Goal: Task Accomplishment & Management: Manage account settings

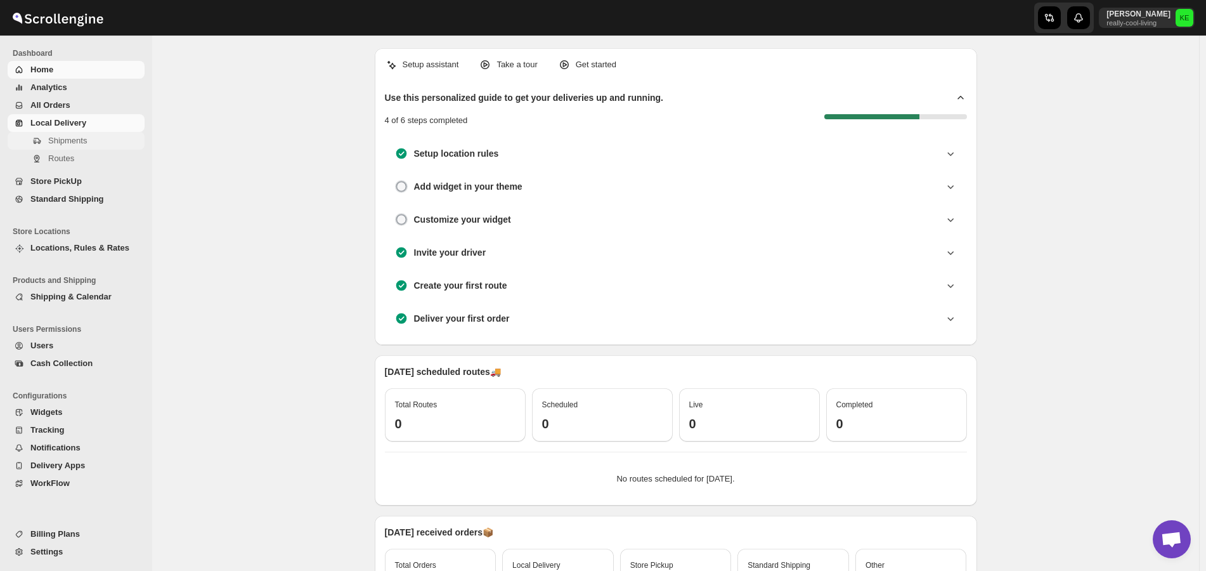
click at [76, 140] on span "Shipments" at bounding box center [67, 141] width 39 height 10
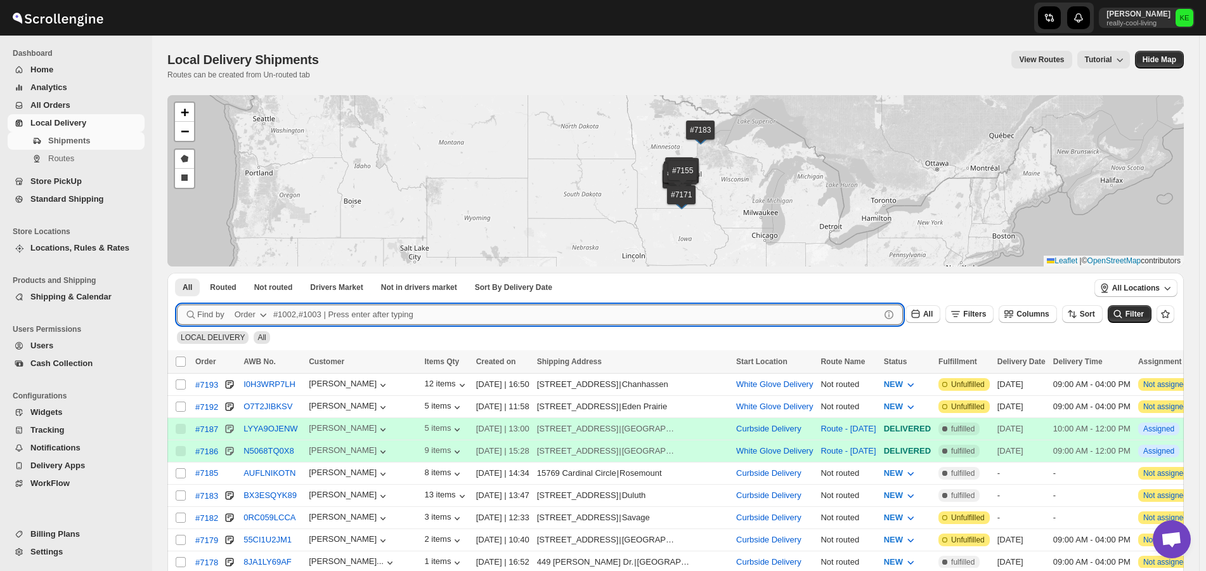
click at [283, 312] on input "text" at bounding box center [576, 314] width 607 height 20
type input "7179"
click at [177, 273] on button "Submit" at bounding box center [195, 279] width 36 height 13
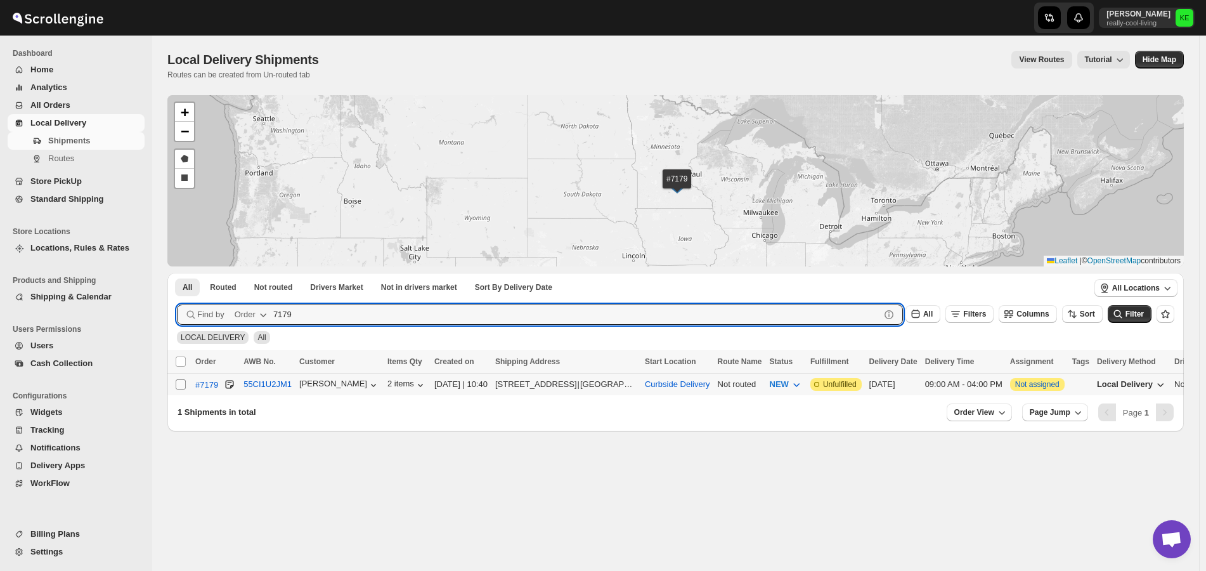
click at [179, 385] on input "Select shipment" at bounding box center [181, 384] width 10 height 10
checkbox input "true"
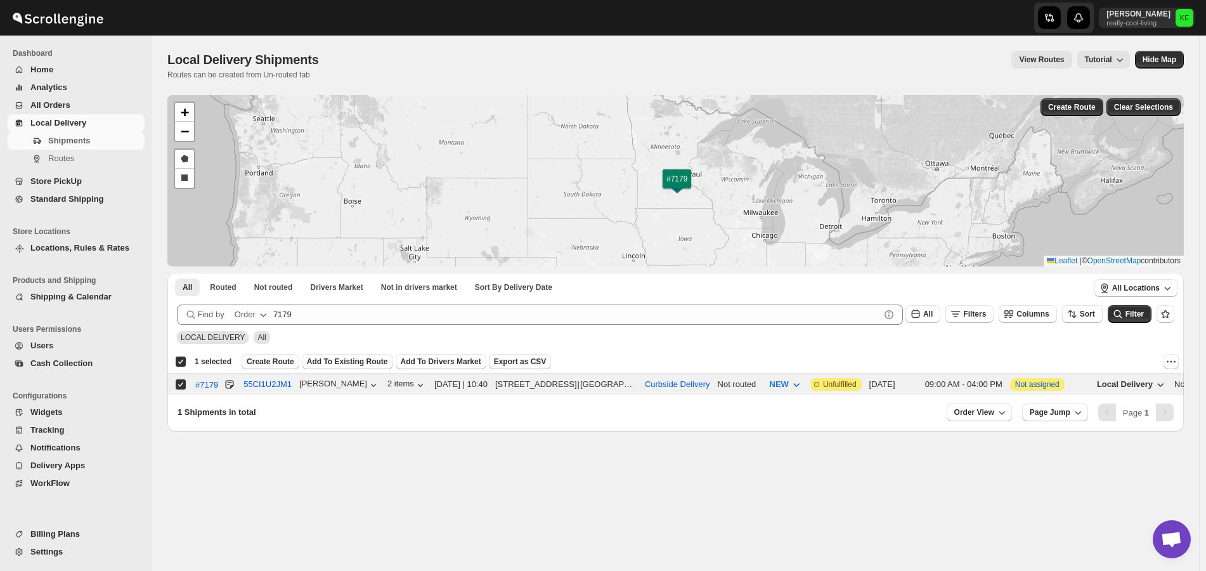
click at [253, 363] on span "Create Route" at bounding box center [271, 361] width 48 height 10
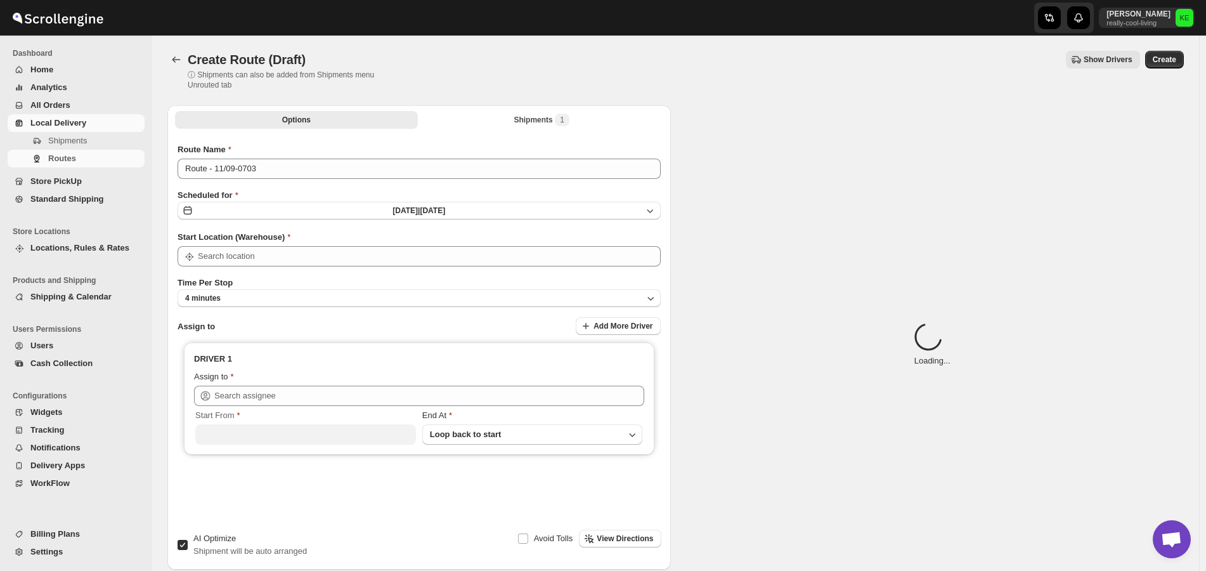
type input "Curbside Delivery"
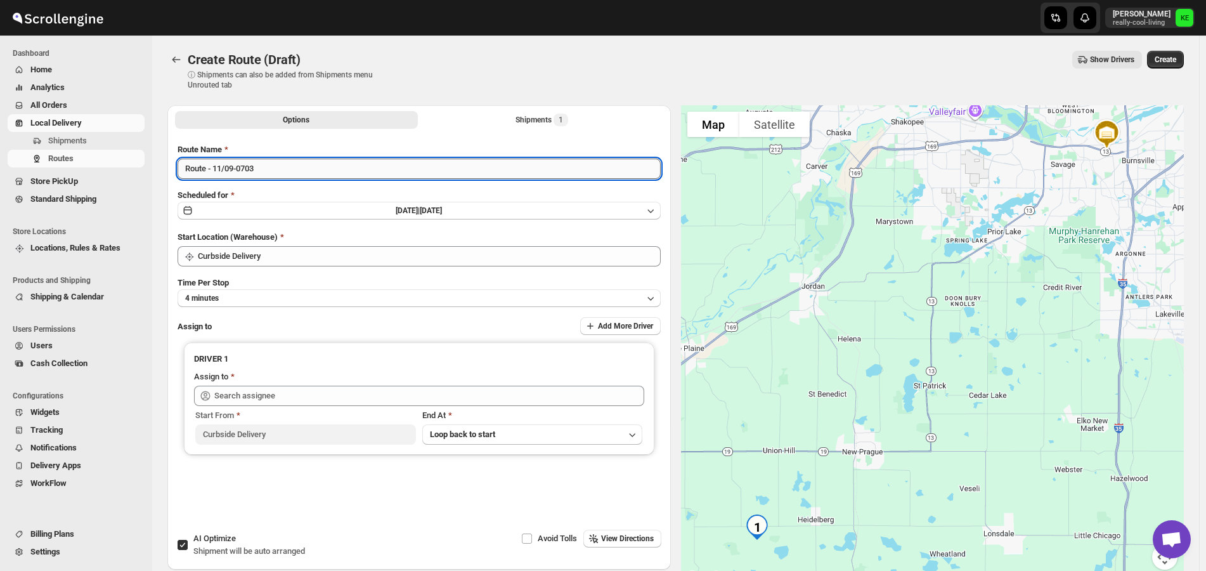
click at [382, 170] on input "Route - 11/09-0703" at bounding box center [419, 169] width 483 height 20
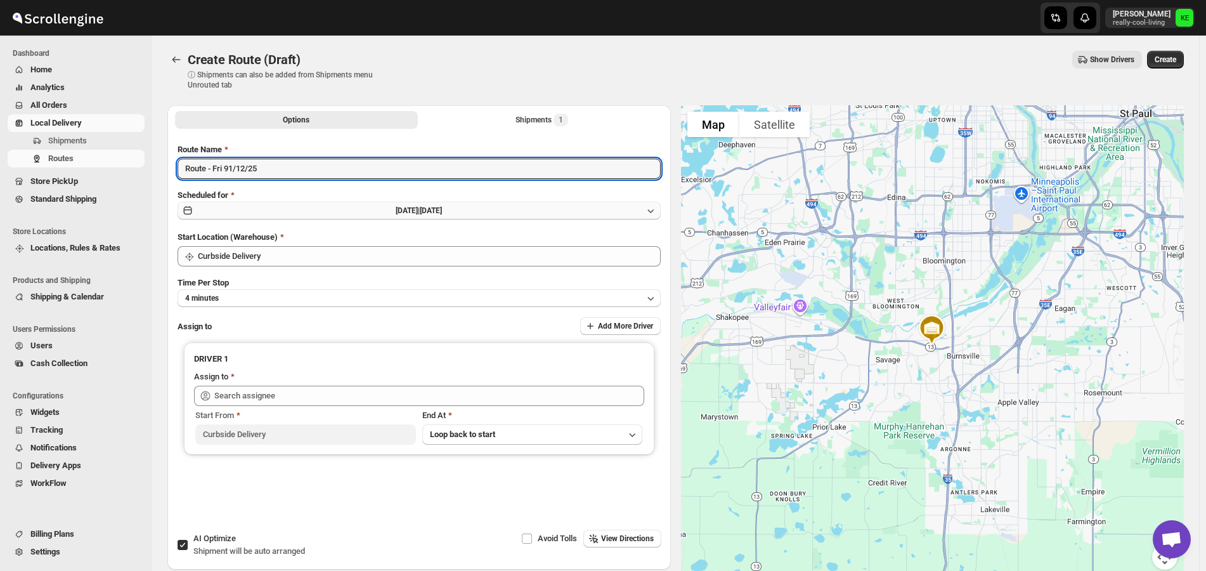
type input "Route - Fri 91/12/25"
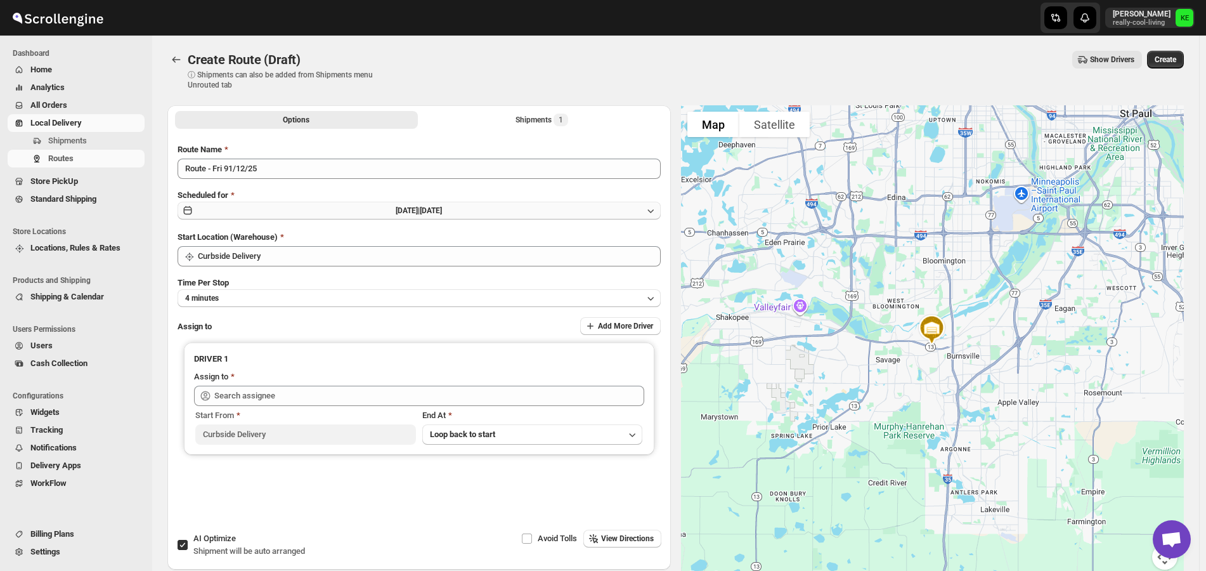
click at [654, 209] on icon "button" at bounding box center [650, 210] width 13 height 13
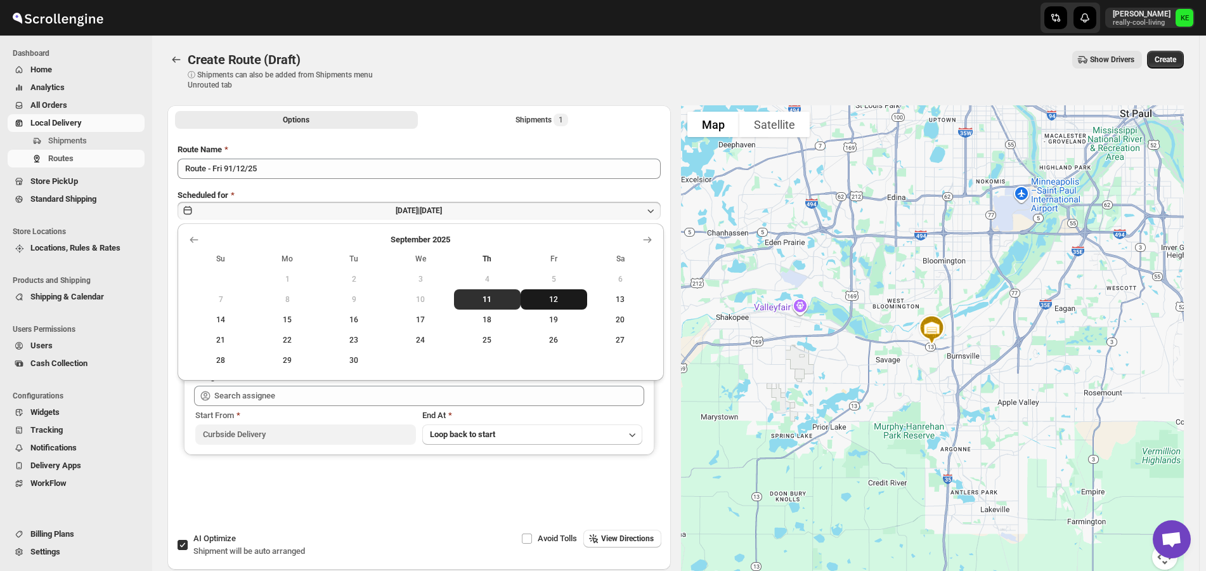
click at [554, 300] on span "12" at bounding box center [554, 299] width 56 height 10
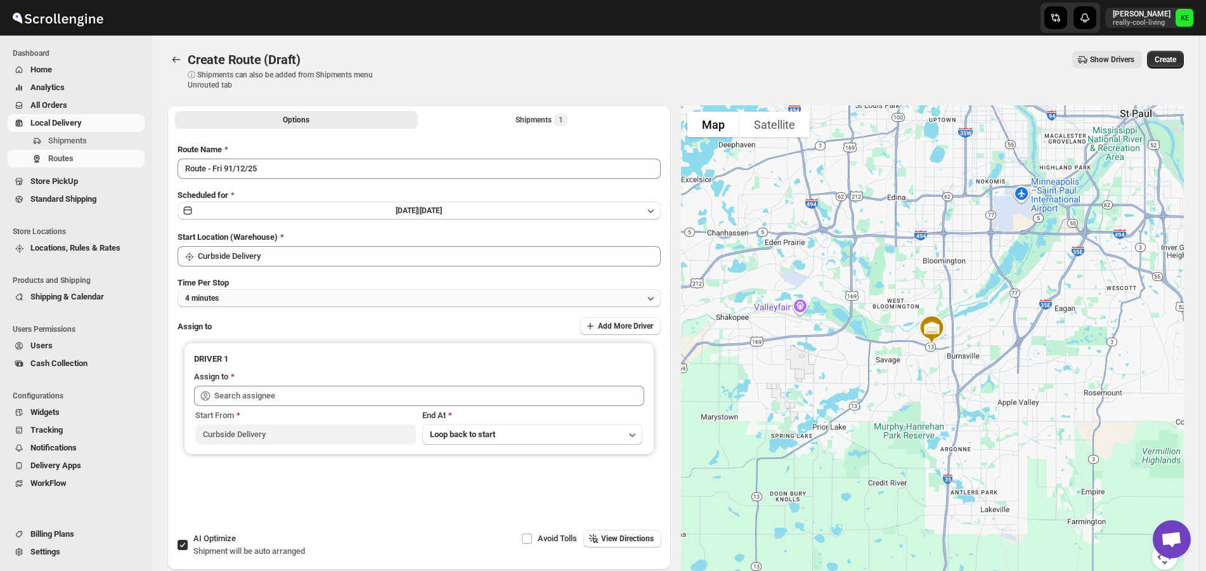
click at [654, 297] on icon "button" at bounding box center [650, 298] width 13 height 13
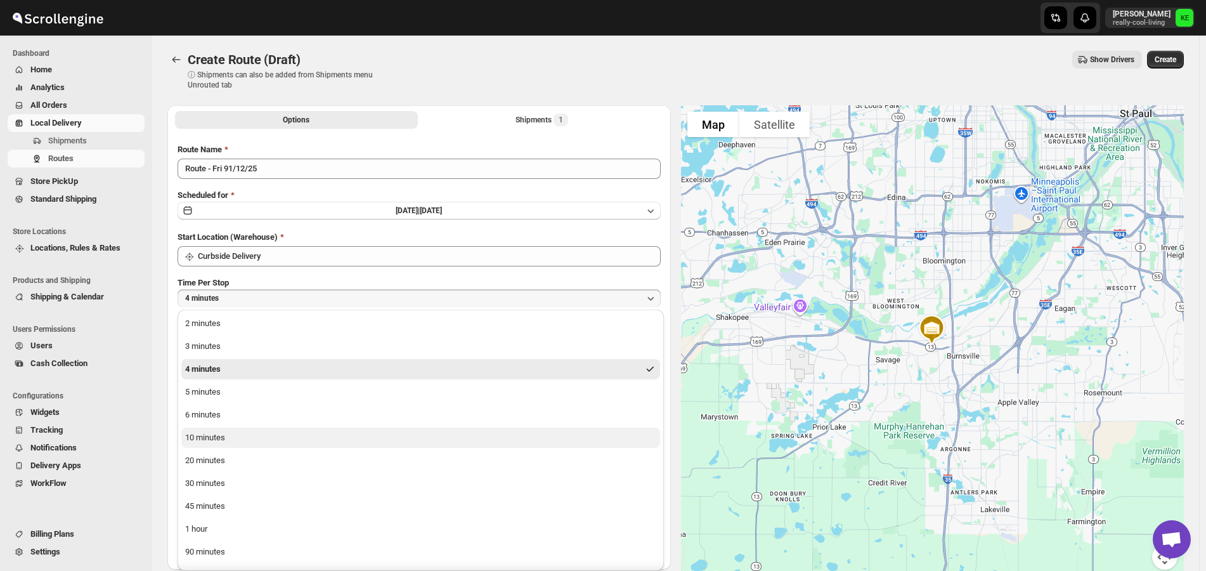
click at [202, 437] on div "10 minutes" at bounding box center [205, 437] width 40 height 13
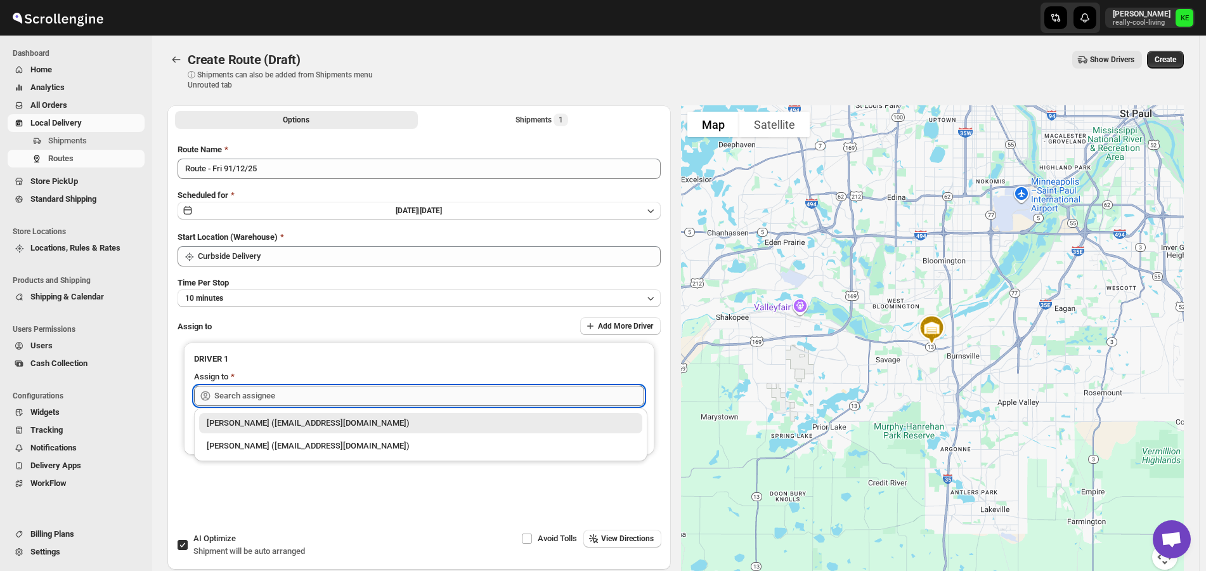
click at [393, 394] on input "text" at bounding box center [429, 395] width 430 height 20
click at [288, 451] on div "[PERSON_NAME] ([EMAIL_ADDRESS][DOMAIN_NAME])" at bounding box center [421, 445] width 428 height 13
type input "[PERSON_NAME] ([EMAIL_ADDRESS][DOMAIN_NAME])"
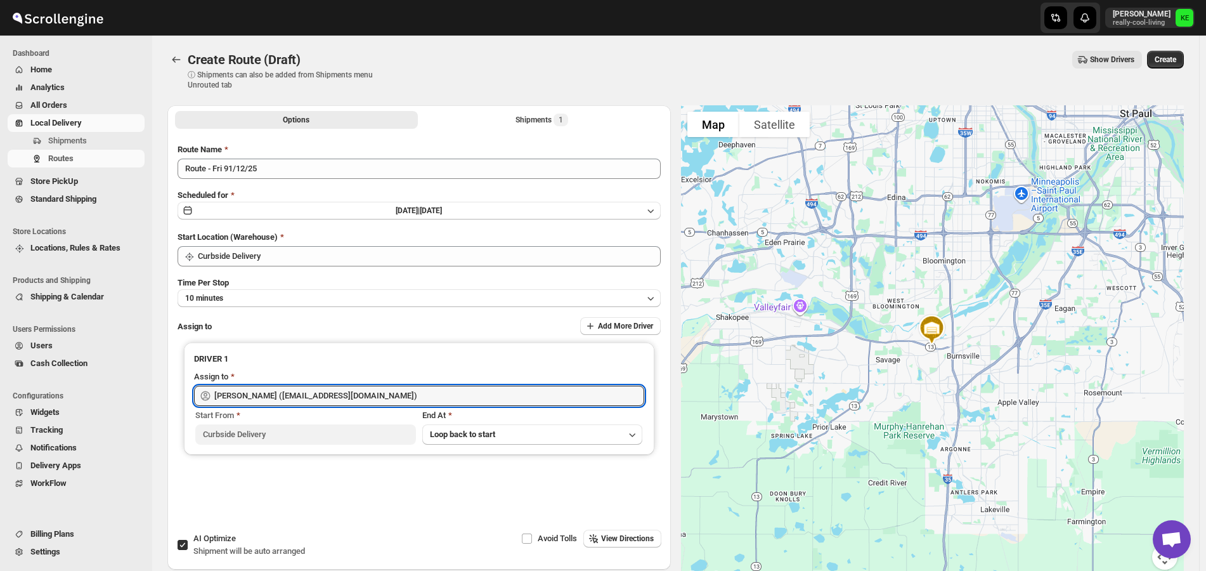
click at [1172, 62] on span "Create" at bounding box center [1166, 60] width 22 height 10
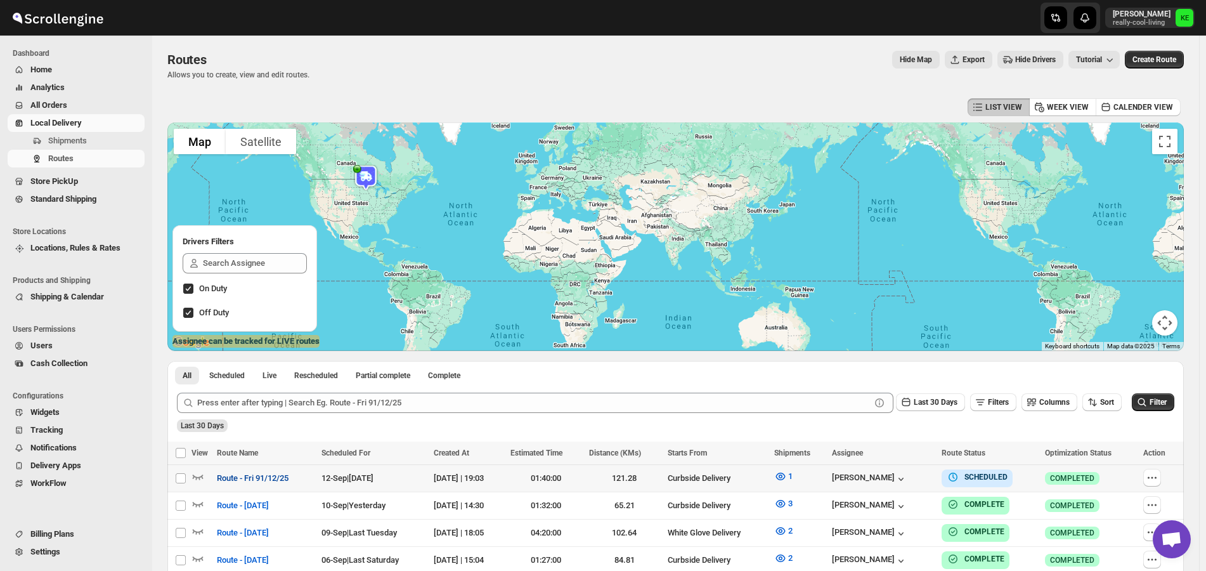
click at [263, 481] on span "Route - Fri 91/12/25" at bounding box center [253, 478] width 72 height 13
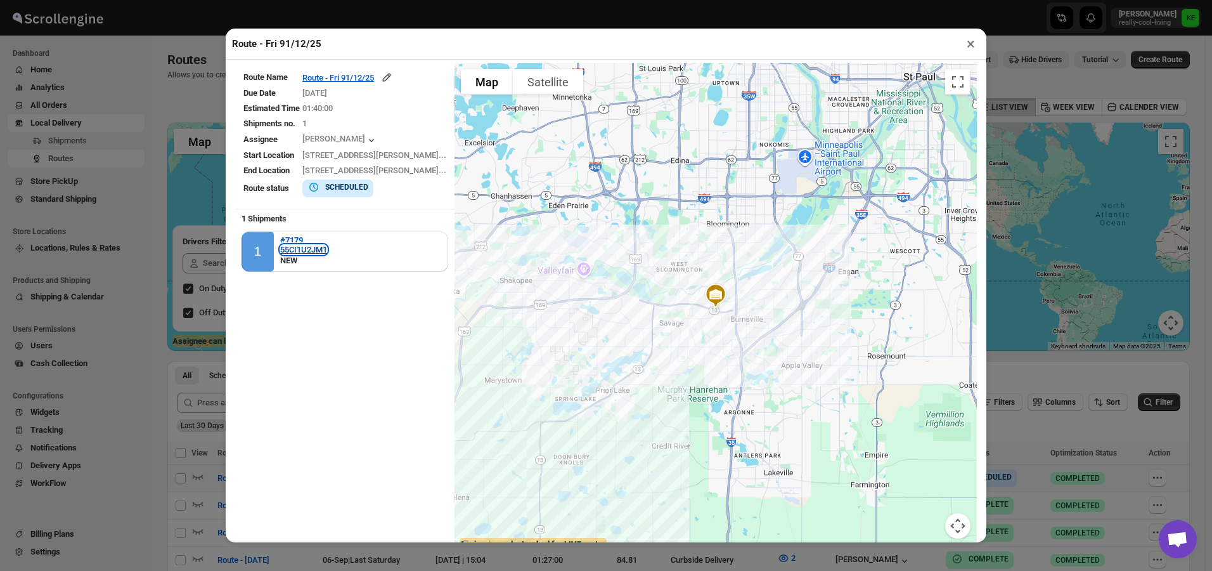
click at [294, 250] on div "55CI1U2JM1" at bounding box center [303, 250] width 47 height 10
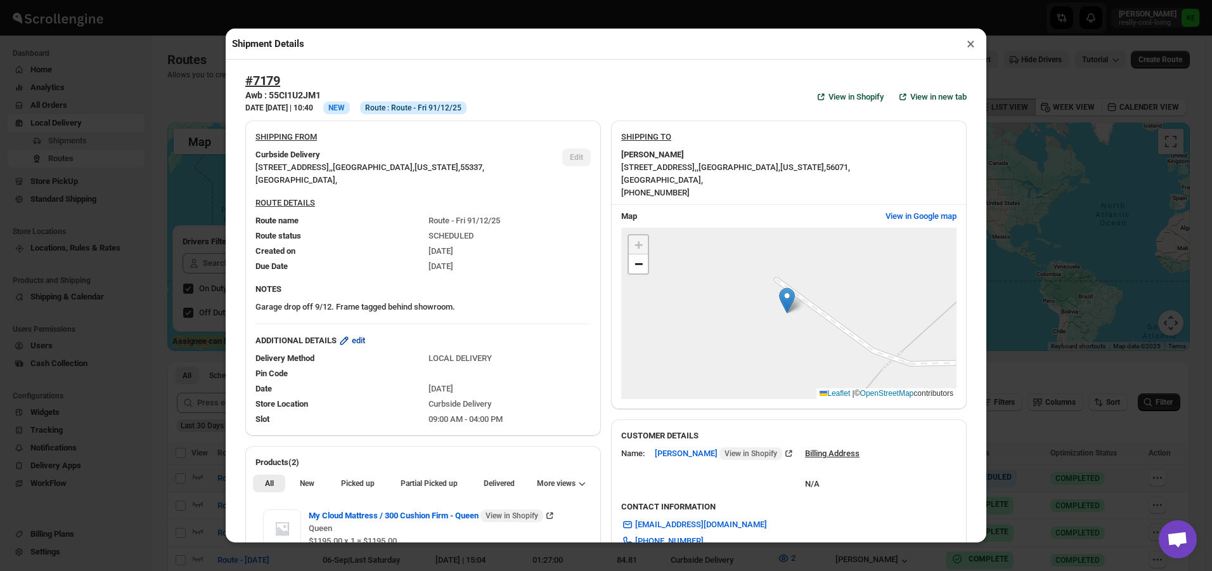
click at [358, 342] on span "edit" at bounding box center [358, 340] width 13 height 13
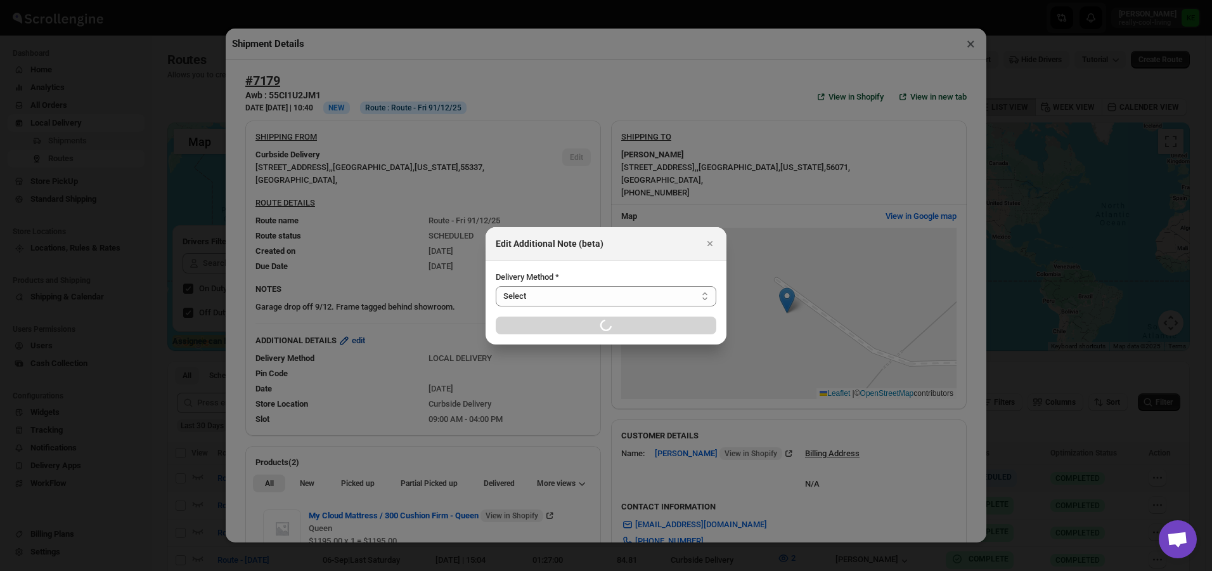
select select "LOCAL_DELIVERY"
select select "LOCATION_BASES"
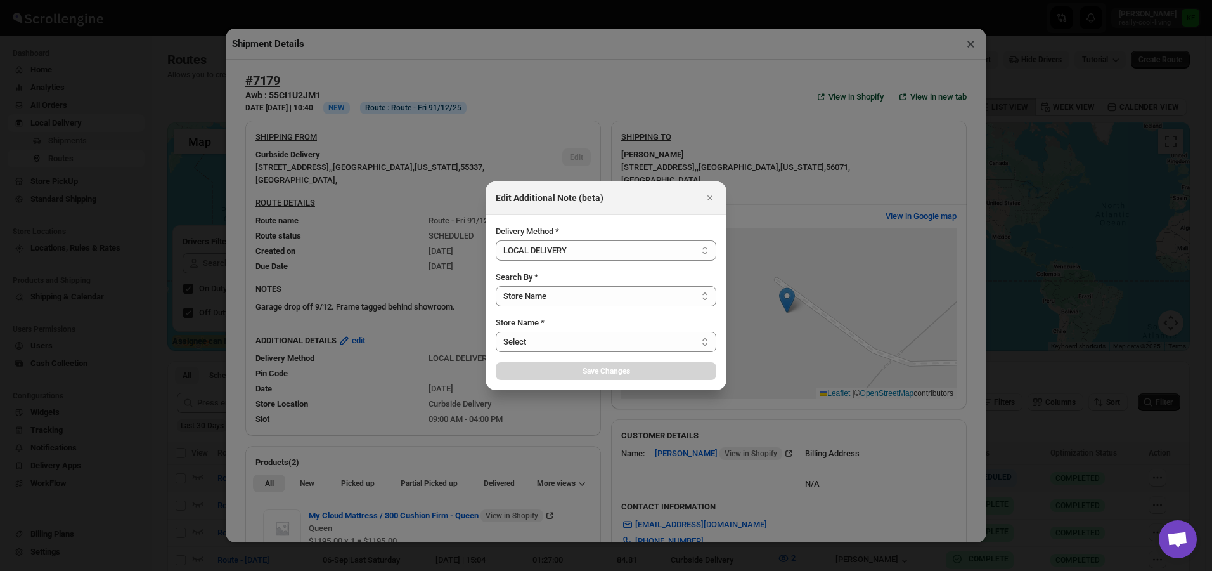
select select "656744df154a64d9bb065b6d"
select select "[DATE]"
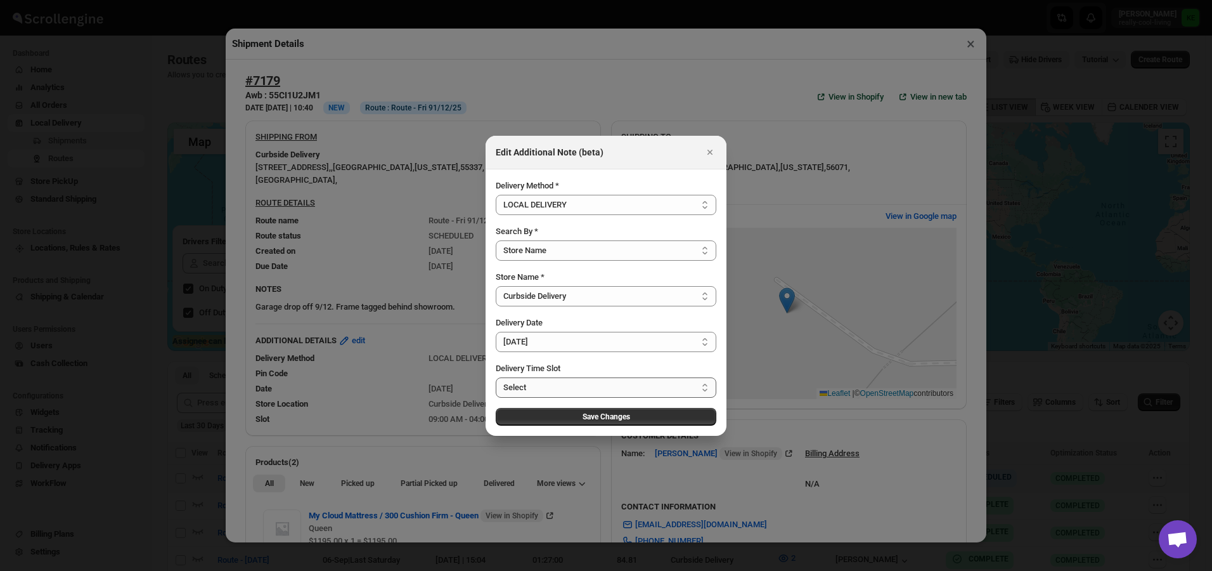
click at [706, 387] on select "Select 09:00 AM - 04:00 PM 09:00 AM - 11:00 AM 10:00 AM - 12:00 PM 11:00 AM - 0…" at bounding box center [606, 387] width 221 height 20
select select "673ffc4d35296b8d311f7cd6"
click at [496, 377] on select "Select 09:00 AM - 04:00 PM 09:00 AM - 11:00 AM 10:00 AM - 12:00 PM 11:00 AM - 0…" at bounding box center [606, 387] width 221 height 20
click at [595, 418] on span "Save Changes" at bounding box center [607, 416] width 48 height 10
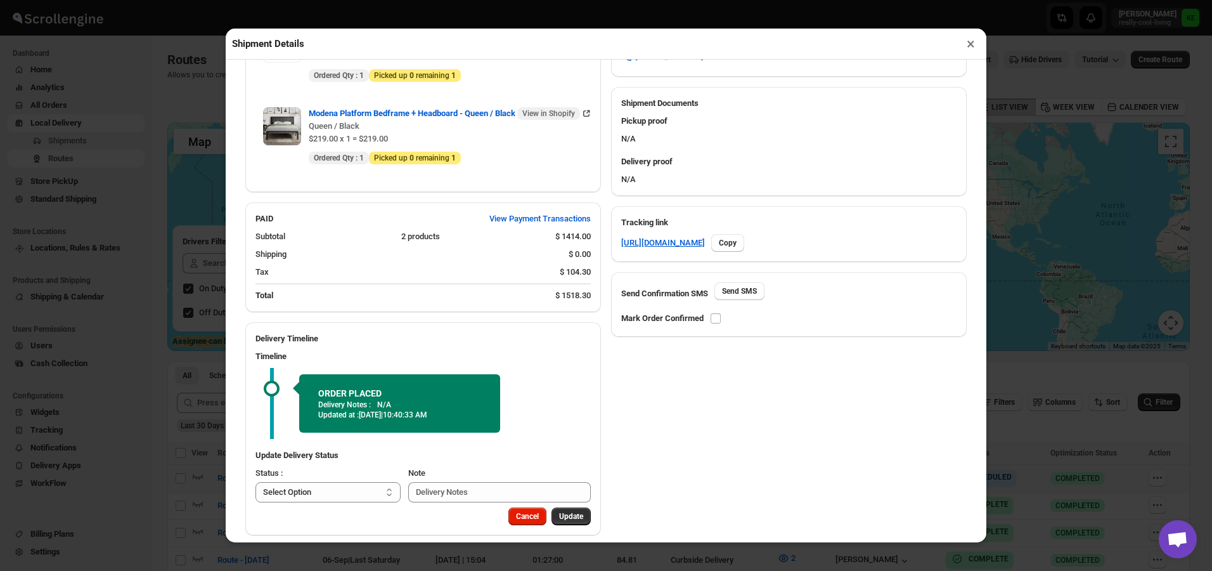
scroll to position [500, 0]
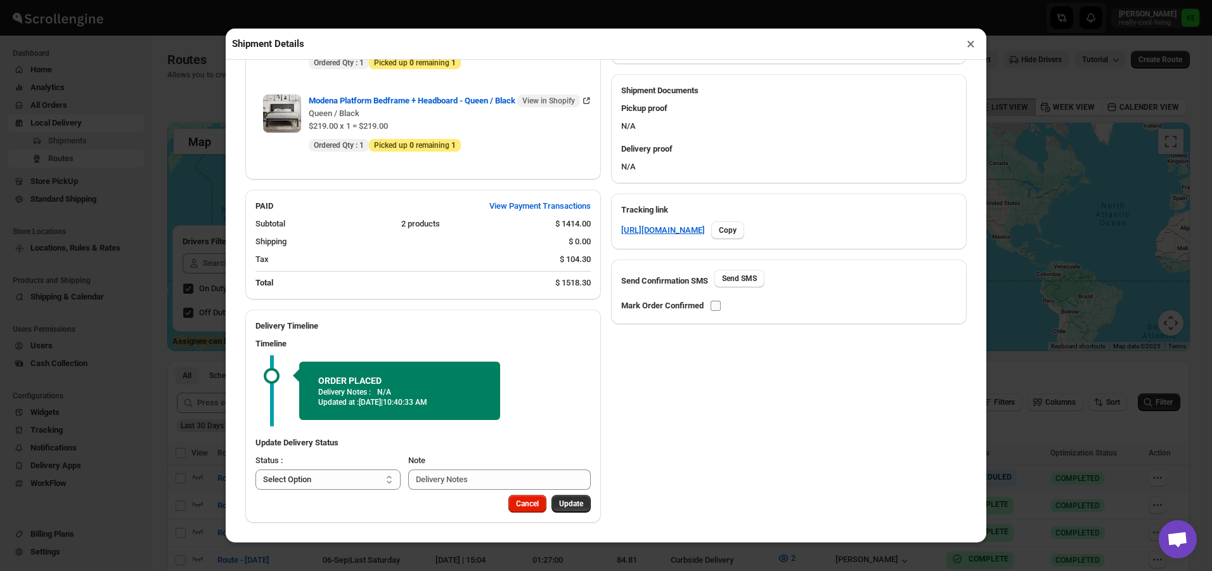
click at [716, 304] on input "checkbox" at bounding box center [716, 306] width 10 height 10
checkbox input "true"
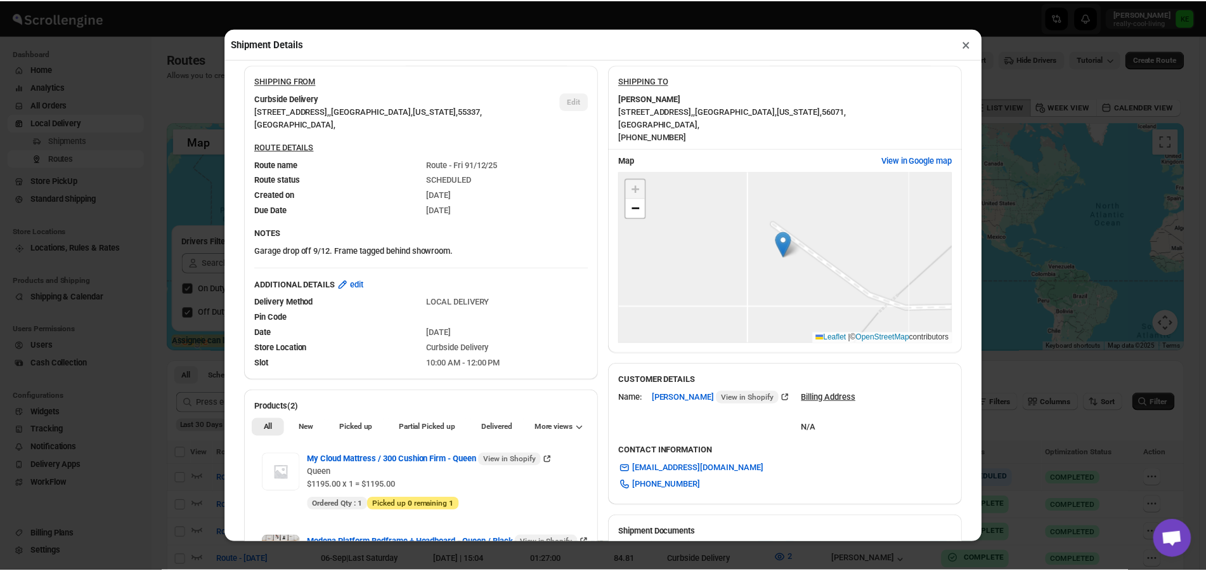
scroll to position [0, 0]
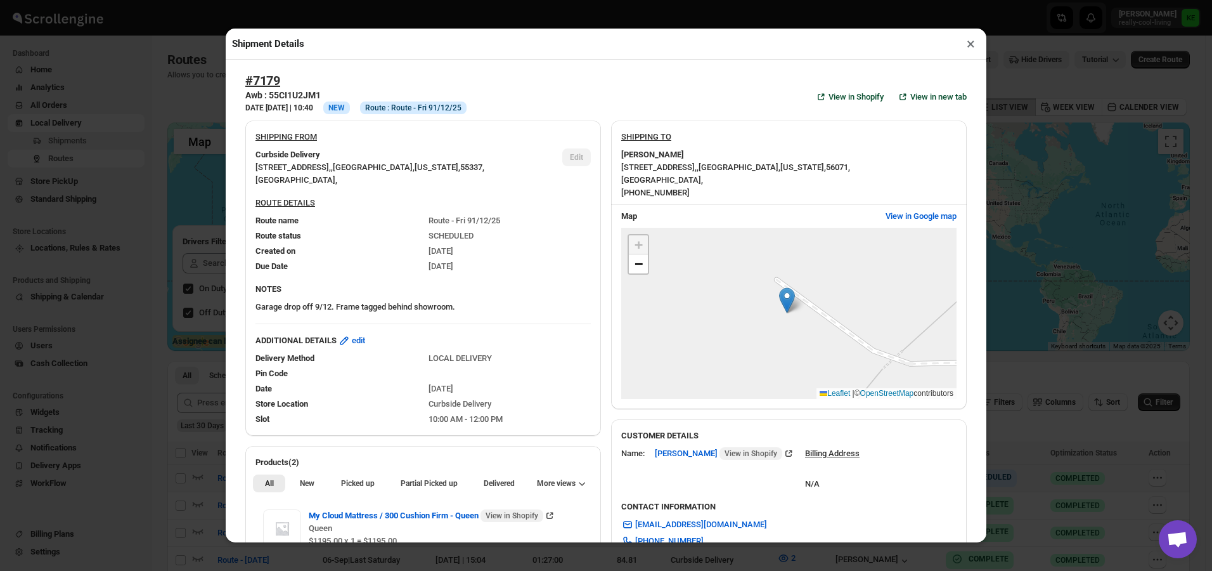
click at [969, 48] on button "×" at bounding box center [971, 44] width 18 height 18
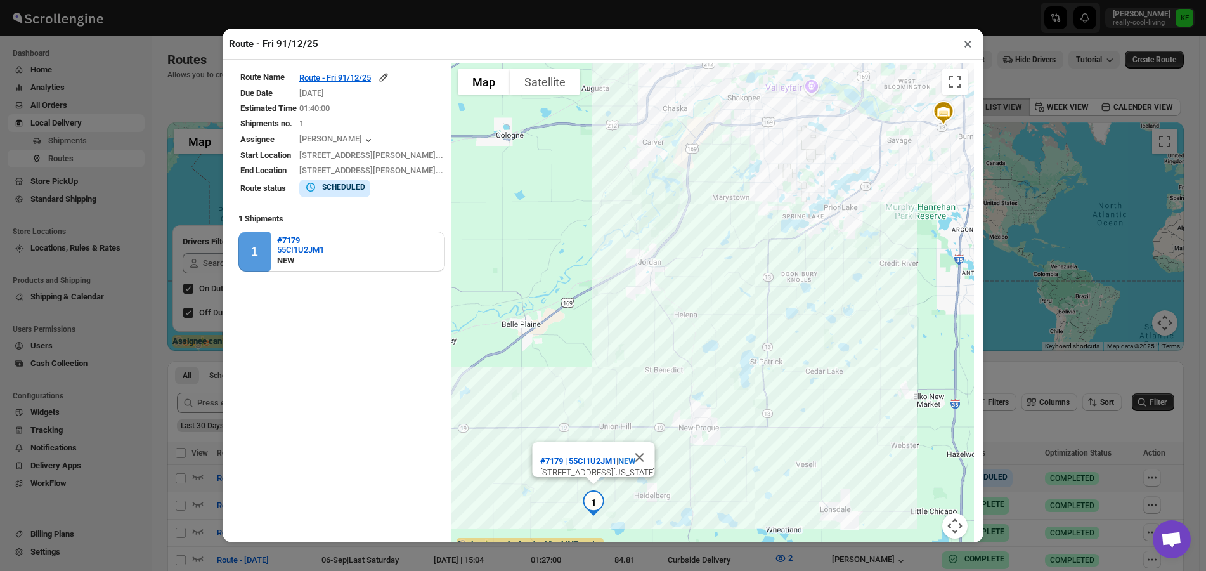
click at [968, 48] on button "×" at bounding box center [968, 44] width 18 height 18
